Goal: Task Accomplishment & Management: Use online tool/utility

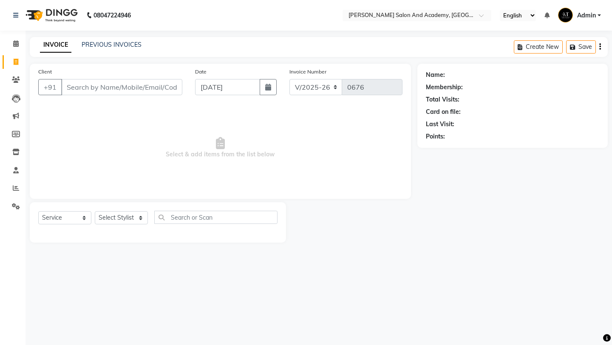
select select "6453"
select select "service"
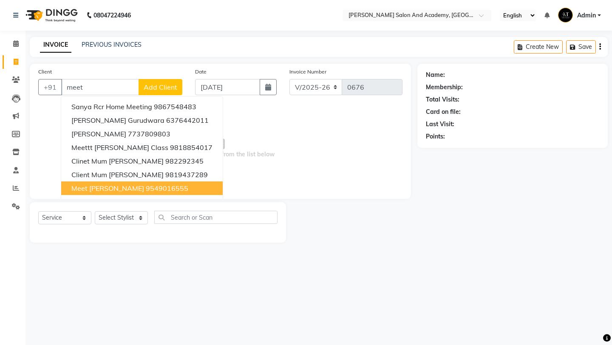
click at [146, 190] on ngb-highlight "9549016555" at bounding box center [167, 188] width 42 height 8
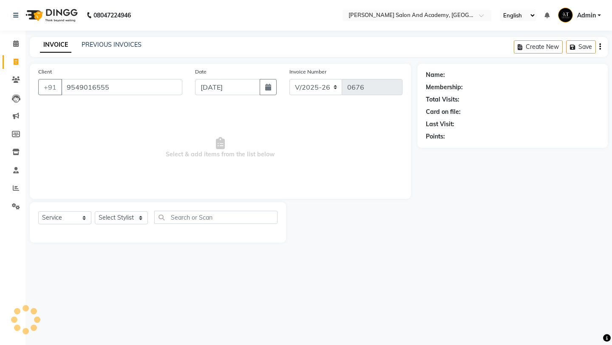
type input "9549016555"
select select "1: Object"
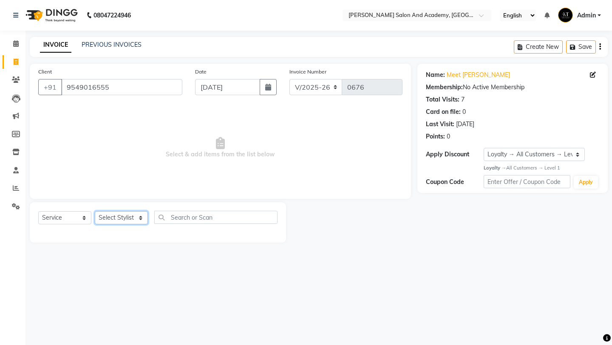
click at [132, 217] on select "Select Stylist [PERSON_NAME] [PERSON_NAME] [PERSON_NAME] [PERSON_NAME] [PERSON_…" at bounding box center [121, 217] width 53 height 13
select select "49047"
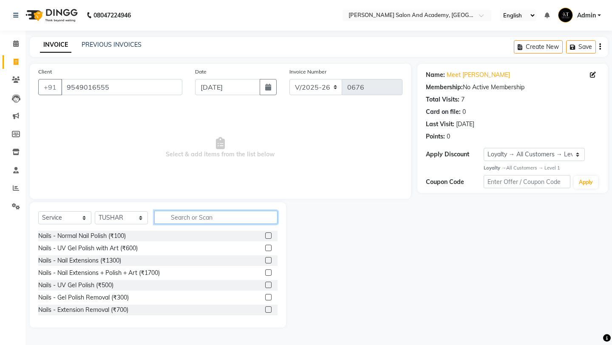
click at [209, 221] on input "text" at bounding box center [215, 217] width 123 height 13
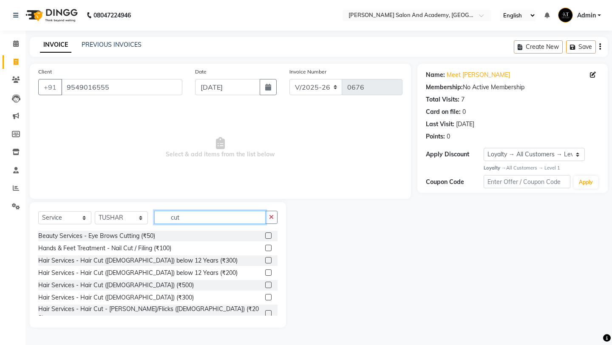
type input "cut"
click at [265, 297] on label at bounding box center [268, 297] width 6 height 6
click at [265, 297] on input "checkbox" at bounding box center [268, 298] width 6 height 6
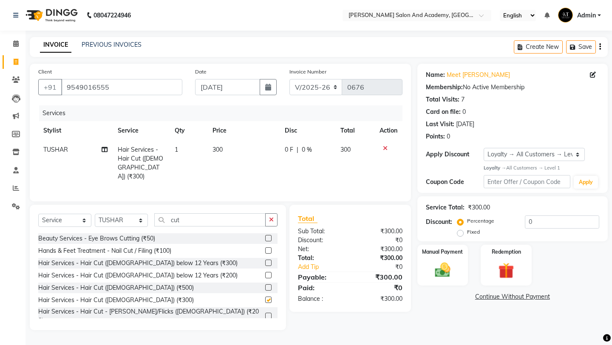
checkbox input "false"
click at [289, 151] on span "0 F" at bounding box center [289, 149] width 8 height 9
select select "49047"
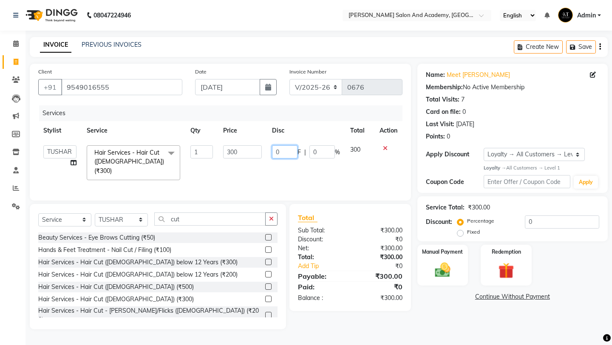
click at [289, 151] on input "0" at bounding box center [284, 151] width 25 height 13
type input "050"
click at [470, 299] on div "Name: Meet [PERSON_NAME] Membership: No Active Membership Total Visits: 7 Card …" at bounding box center [515, 197] width 197 height 266
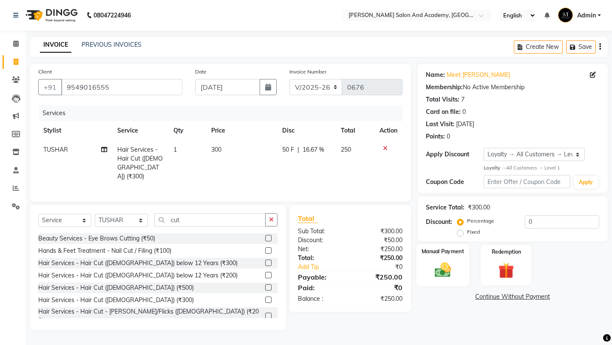
click at [450, 261] on img at bounding box center [442, 270] width 26 height 19
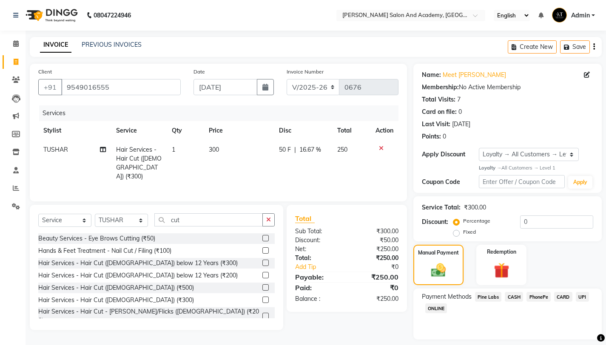
click at [509, 299] on span "CASH" at bounding box center [513, 297] width 18 height 10
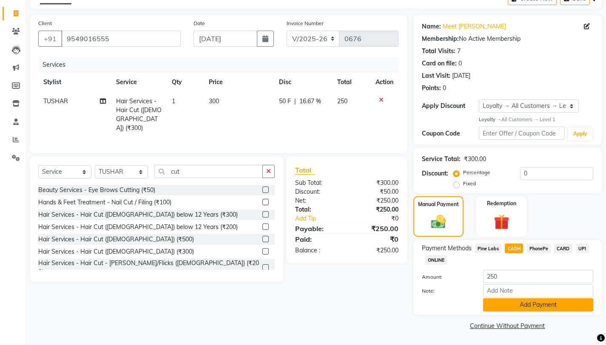
click at [523, 307] on button "Add Payment" at bounding box center [538, 304] width 110 height 13
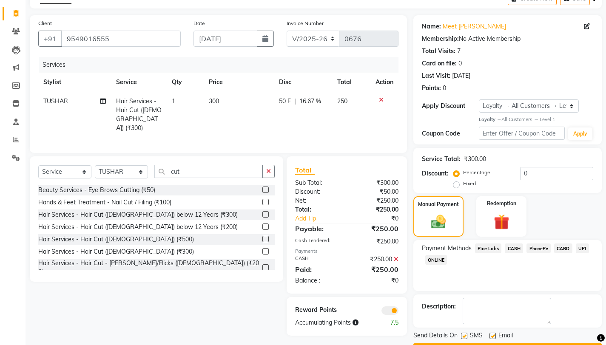
scroll to position [73, 0]
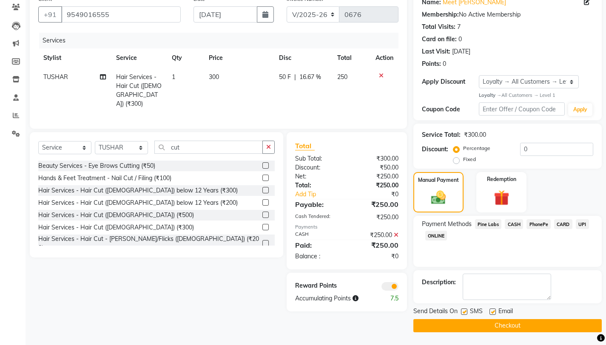
click at [496, 327] on button "Checkout" at bounding box center [507, 325] width 188 height 13
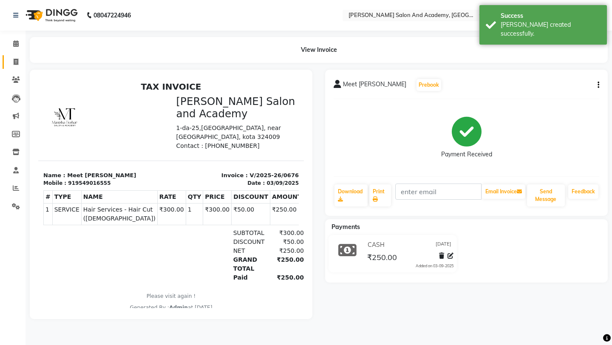
click at [14, 68] on link "Invoice" at bounding box center [13, 62] width 20 height 14
select select "service"
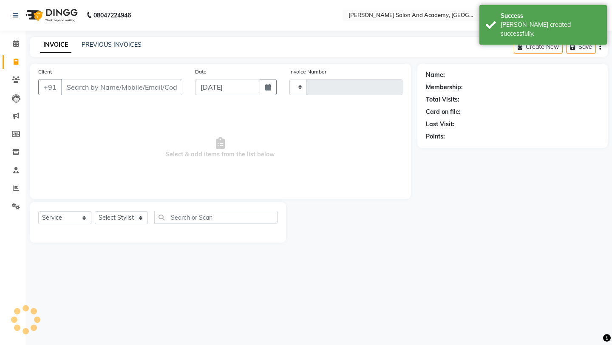
type input "0677"
select select "6453"
